Goal: Transaction & Acquisition: Obtain resource

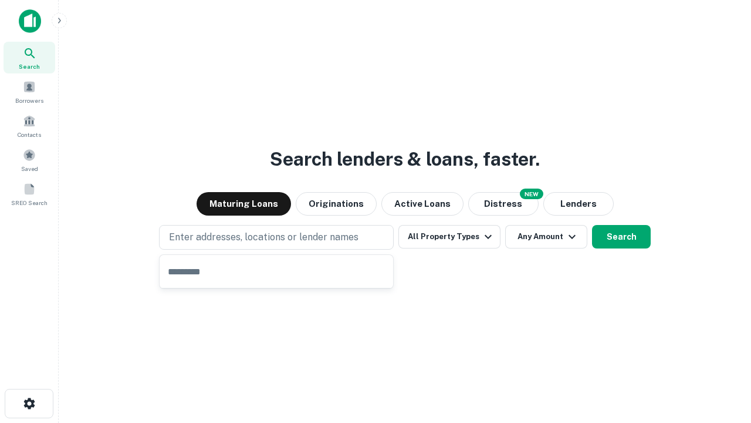
type input "**********"
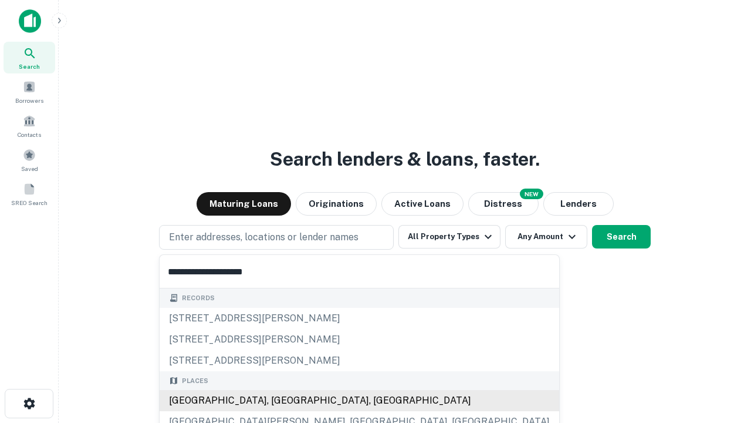
click at [281, 400] on div "Santa Monica, CA, USA" at bounding box center [360, 400] width 400 height 21
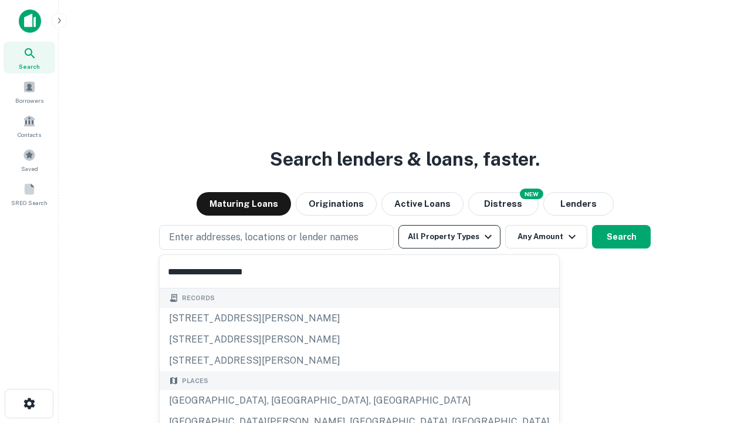
click at [450, 237] on button "All Property Types" at bounding box center [450, 236] width 102 height 23
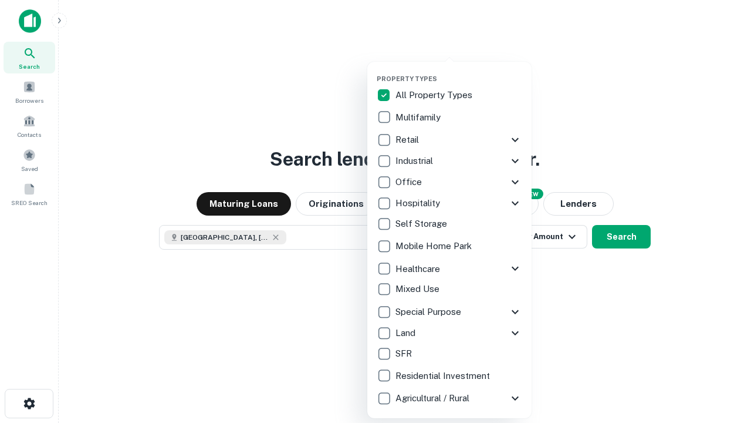
click at [459, 71] on button "button" at bounding box center [459, 71] width 164 height 1
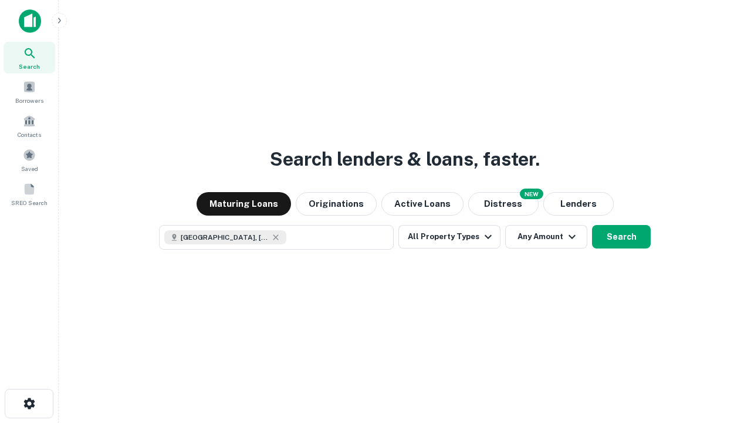
scroll to position [19, 0]
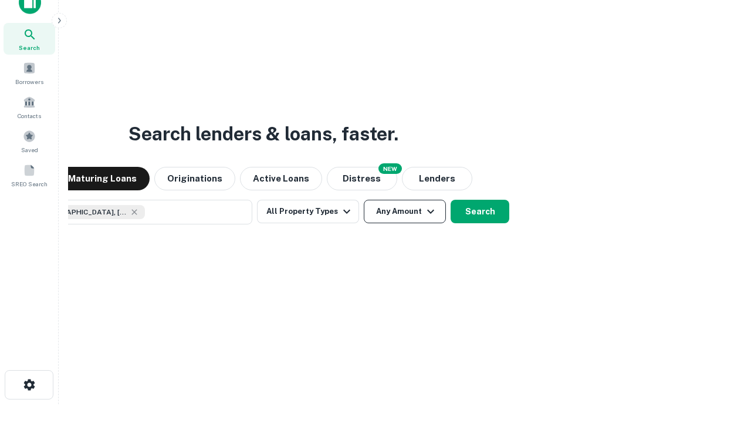
click at [364, 200] on button "Any Amount" at bounding box center [405, 211] width 82 height 23
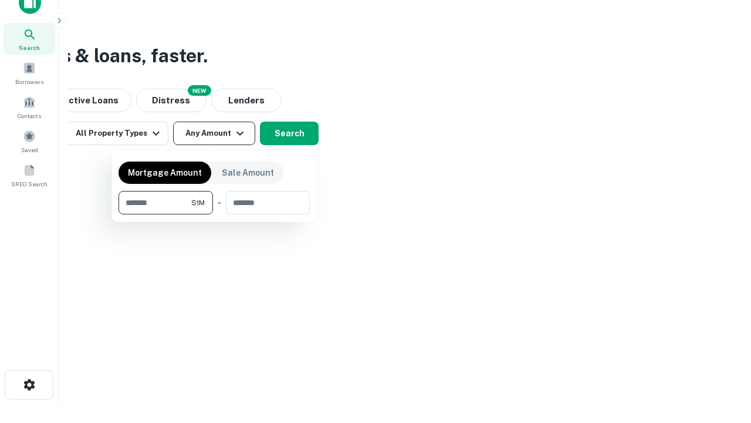
type input "*******"
click at [214, 214] on button "button" at bounding box center [214, 214] width 191 height 1
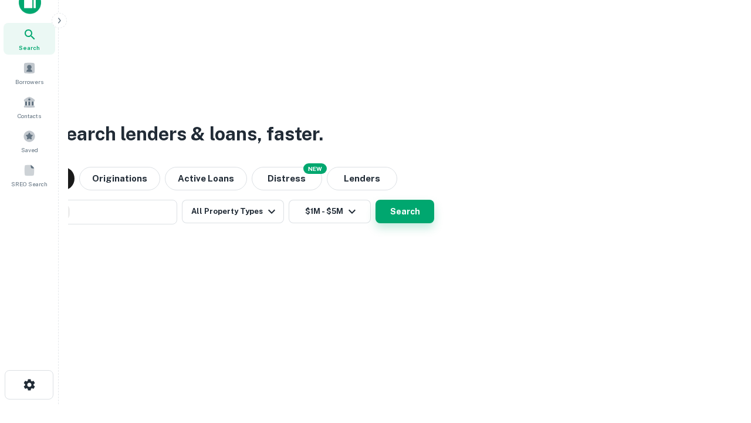
click at [376, 200] on button "Search" at bounding box center [405, 211] width 59 height 23
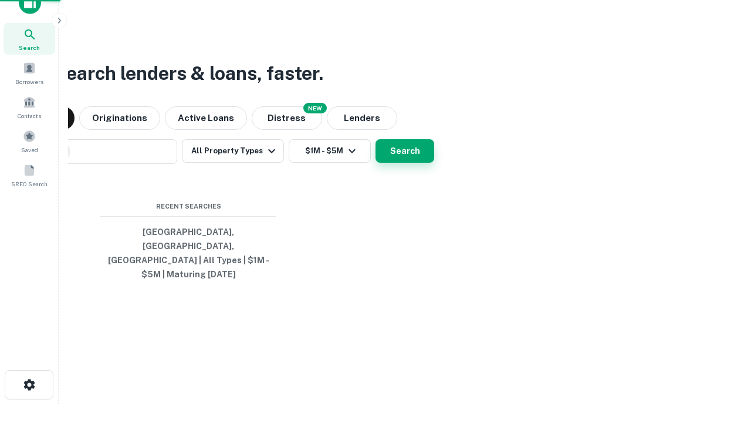
scroll to position [38, 332]
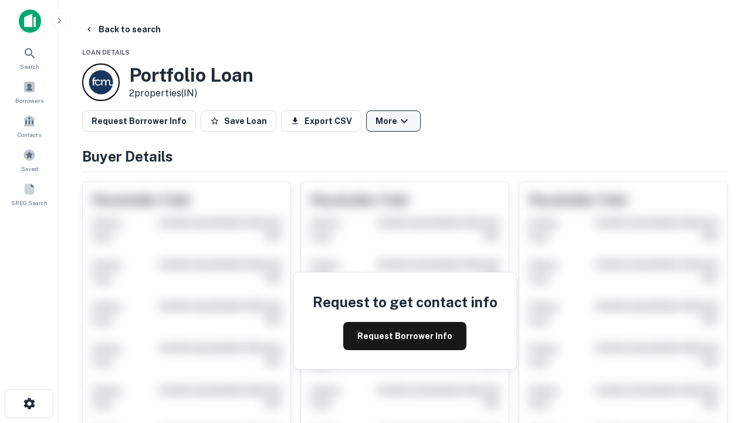
click at [393, 121] on button "More" at bounding box center [393, 120] width 55 height 21
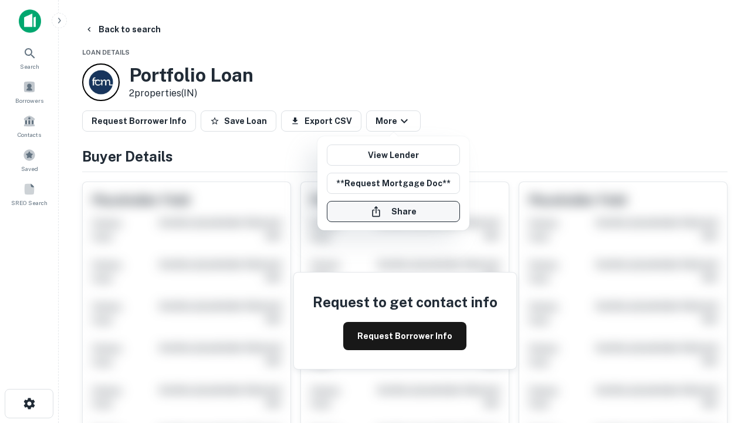
click at [393, 211] on button "Share" at bounding box center [393, 211] width 133 height 21
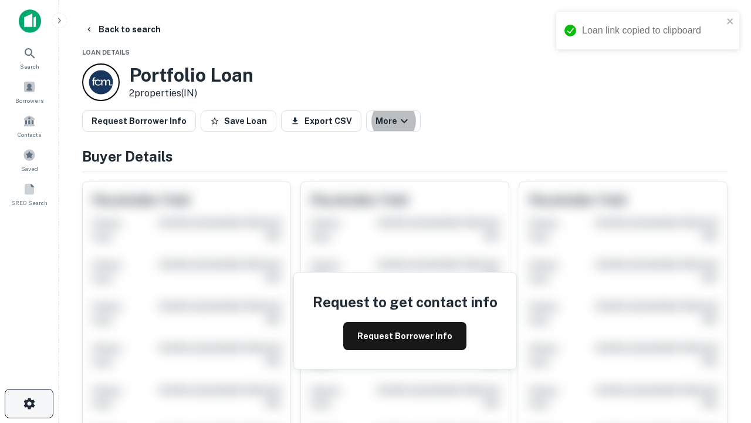
click at [29, 403] on icon "button" at bounding box center [29, 403] width 14 height 14
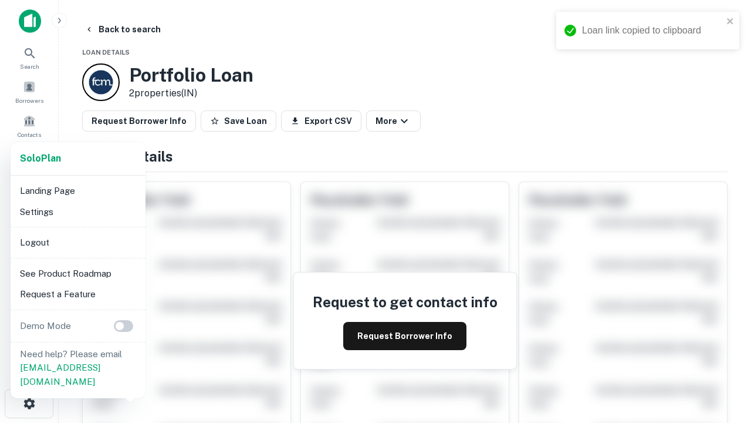
click at [77, 242] on li "Logout" at bounding box center [78, 242] width 126 height 21
